Goal: Information Seeking & Learning: Learn about a topic

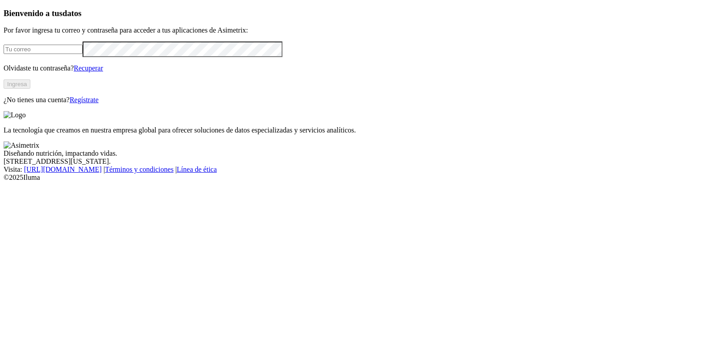
type input "[PERSON_NAME][EMAIL_ADDRESS][PERSON_NAME][DOMAIN_NAME]"
click at [30, 89] on button "Ingresa" at bounding box center [17, 83] width 27 height 9
